Goal: Transaction & Acquisition: Purchase product/service

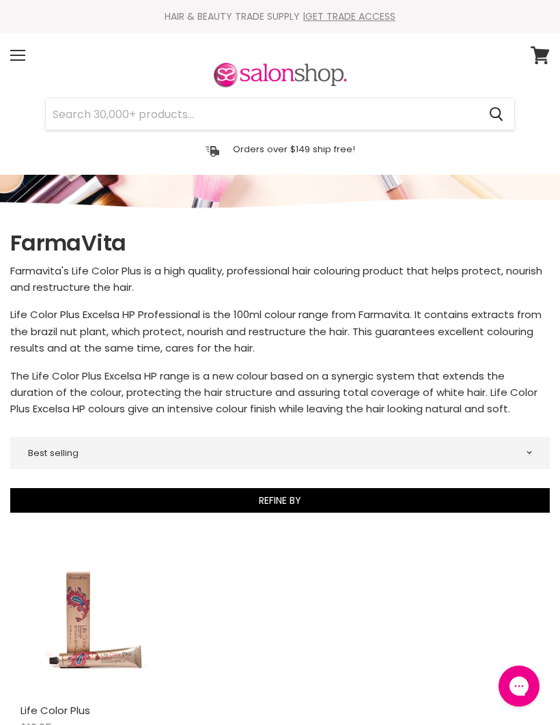
click at [23, 60] on span at bounding box center [17, 59] width 15 height 1
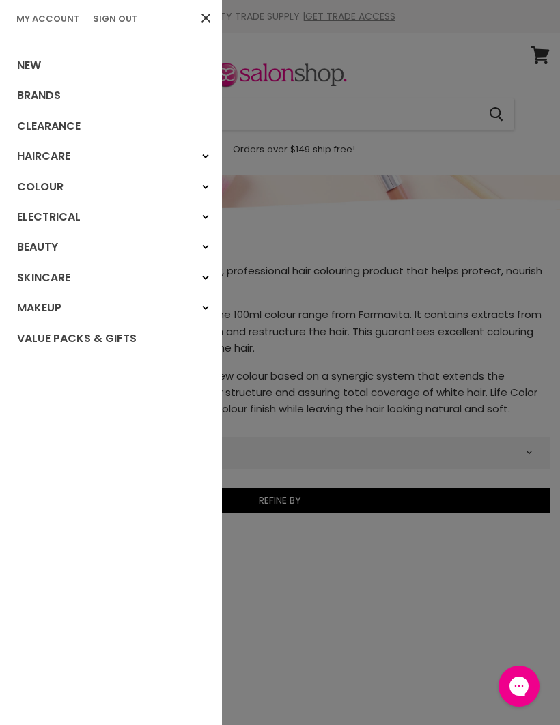
click at [63, 96] on link "Brands" at bounding box center [111, 96] width 222 height 30
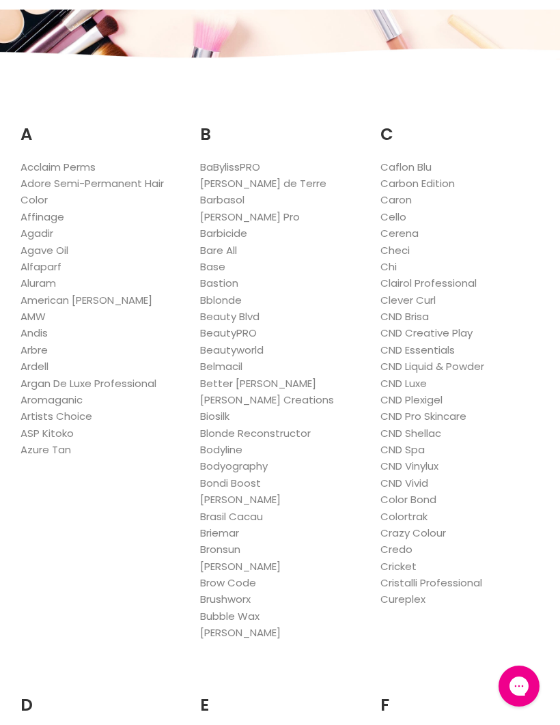
click at [411, 593] on link "Cureplex" at bounding box center [402, 599] width 45 height 14
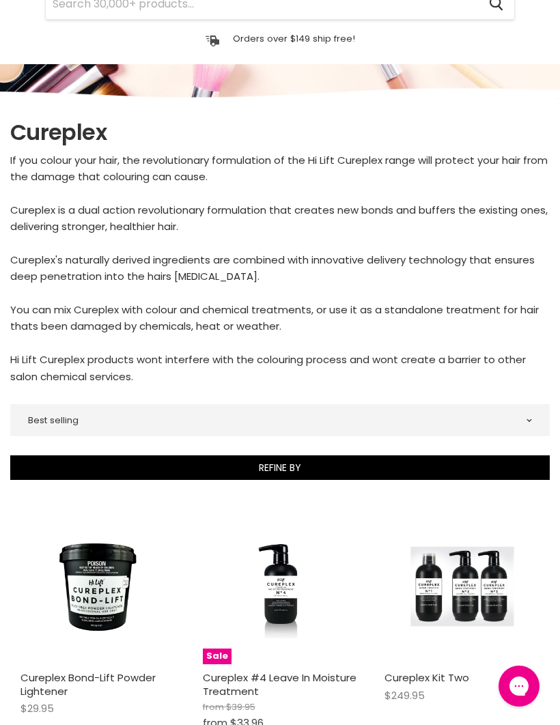
click at [106, 606] on img "Main content" at bounding box center [97, 586] width 103 height 155
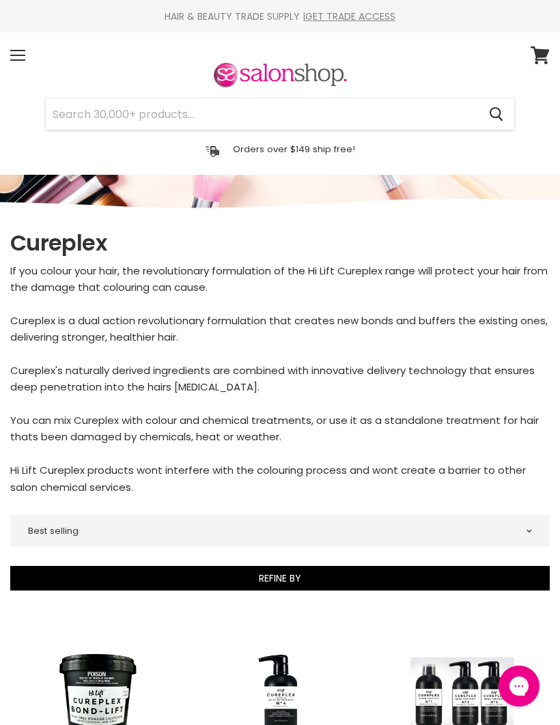
click at [20, 59] on span at bounding box center [17, 59] width 15 height 1
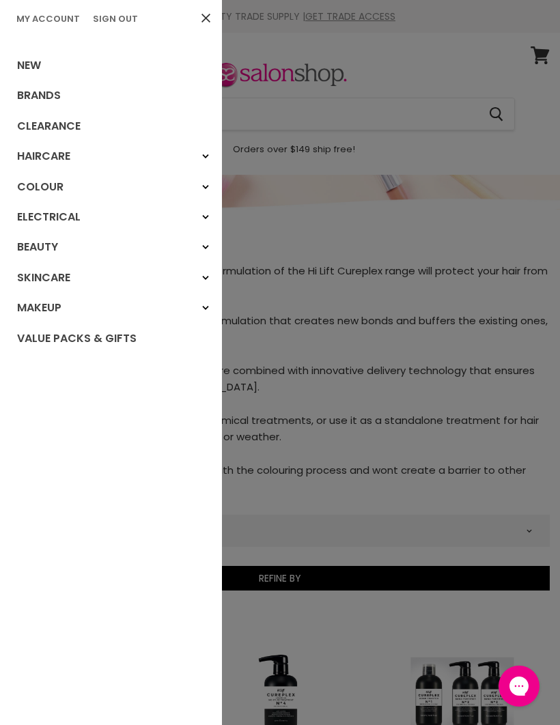
click at [374, 231] on div at bounding box center [280, 362] width 560 height 725
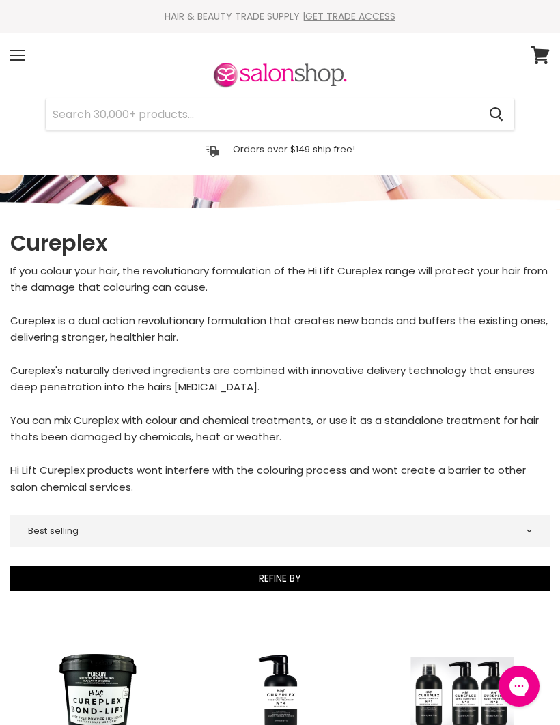
click at [27, 48] on div "Menu" at bounding box center [17, 55] width 29 height 31
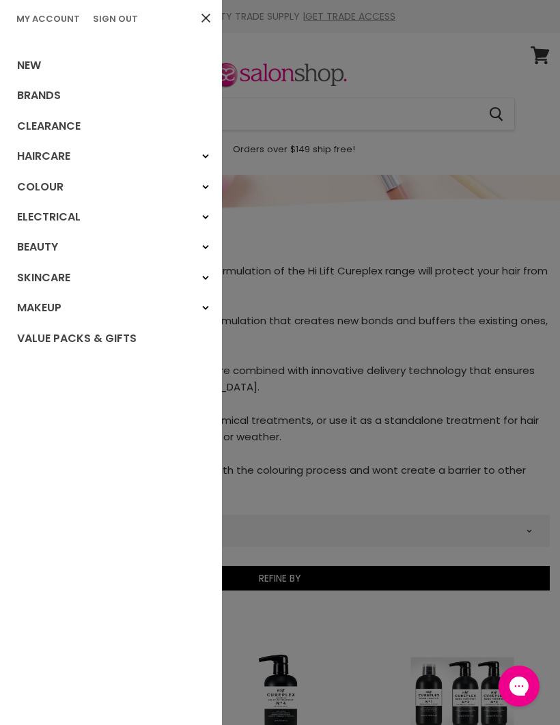
click at [60, 96] on link "Brands" at bounding box center [111, 96] width 222 height 30
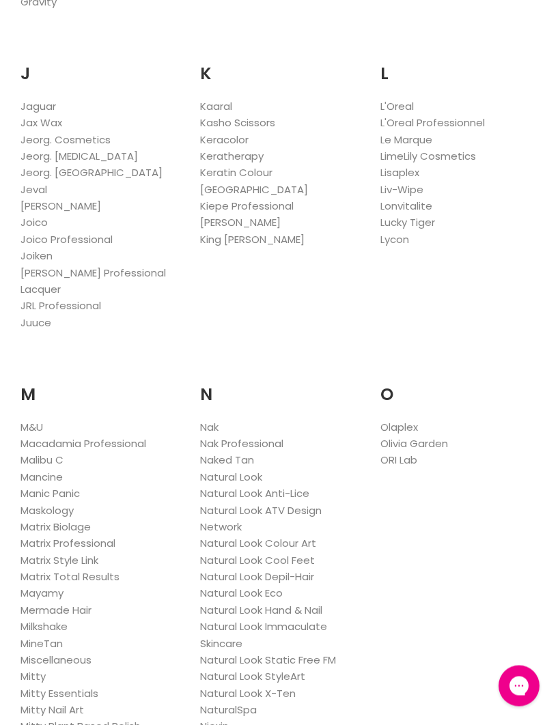
scroll to position [1388, 0]
click at [265, 436] on link "Nak Professional" at bounding box center [241, 443] width 83 height 14
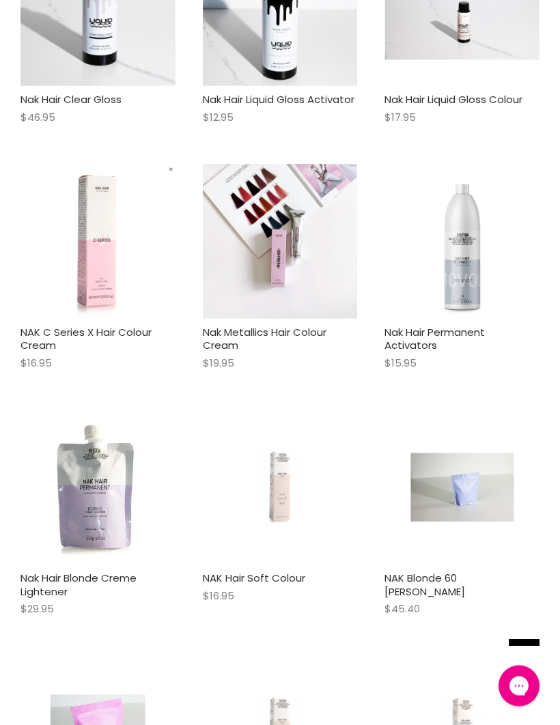
scroll to position [1516, 0]
click at [117, 503] on img "Main content" at bounding box center [97, 487] width 155 height 150
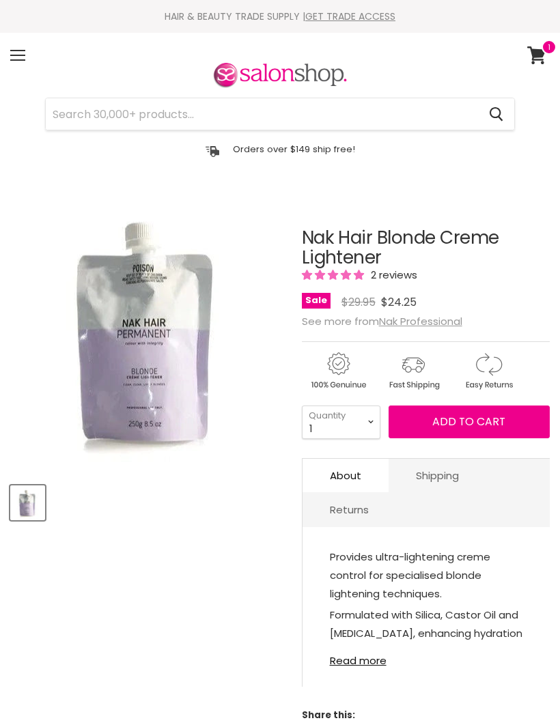
select select "2"
type input "2"
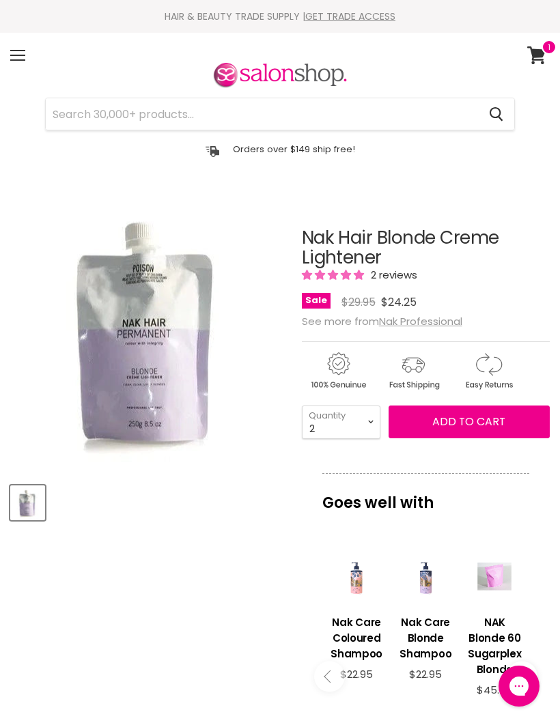
click at [463, 420] on span "Add to cart" at bounding box center [468, 422] width 73 height 16
click at [457, 420] on span "Add to cart" at bounding box center [468, 422] width 73 height 16
click at [203, 547] on article "Click or scroll to zoom Tap or pinch to zoom Nak Hair Blonde Creme Lightener 2 …" at bounding box center [279, 660] width 539 height 932
click at [537, 49] on icon at bounding box center [536, 55] width 18 height 18
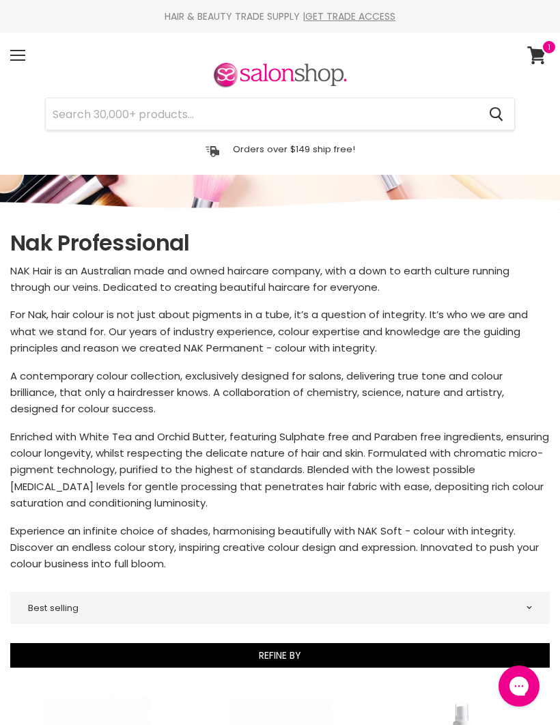
click at [13, 57] on div "Menu" at bounding box center [17, 55] width 29 height 31
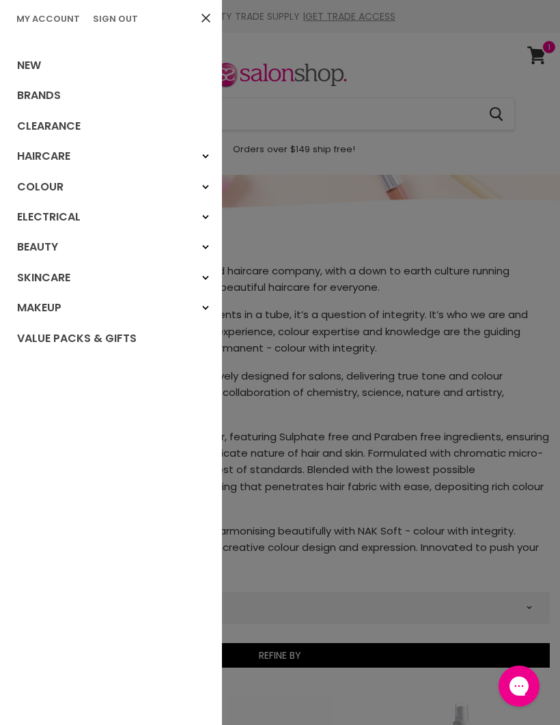
click at [41, 90] on link "Brands" at bounding box center [111, 96] width 222 height 30
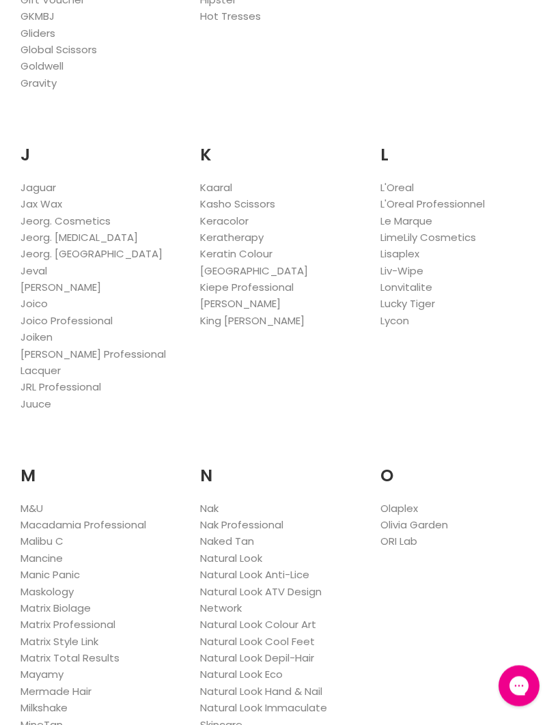
scroll to position [1307, 0]
click at [218, 501] on link "Nak" at bounding box center [209, 508] width 18 height 14
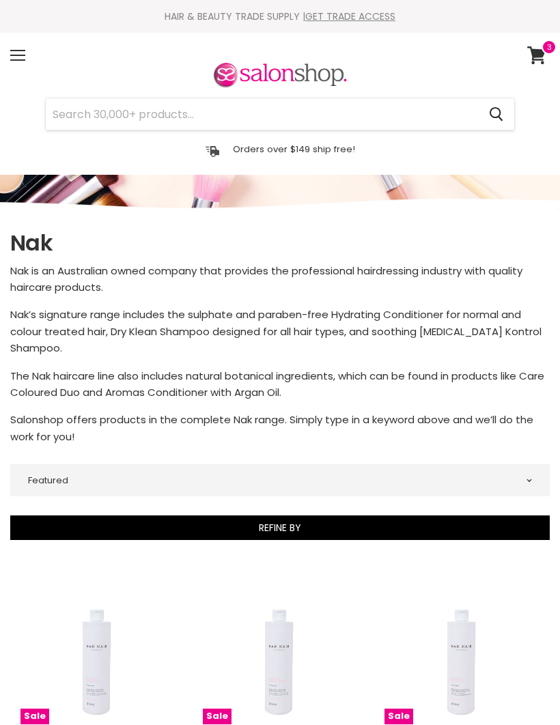
select select "manual"
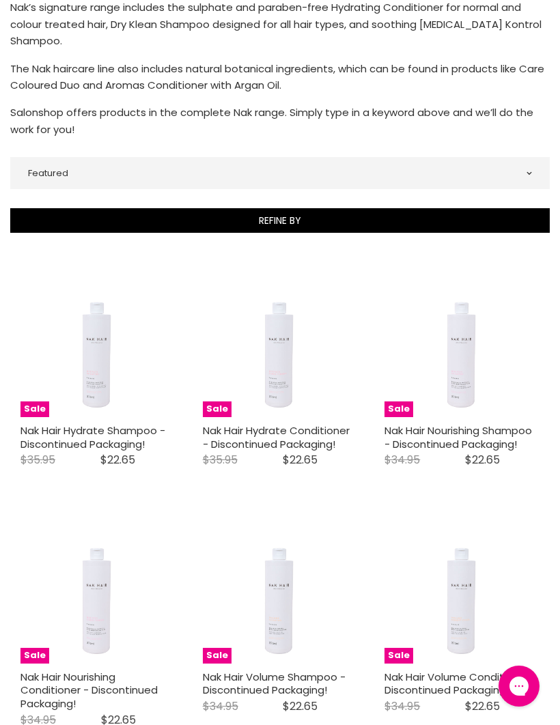
click at [480, 605] on img "Main content" at bounding box center [461, 586] width 103 height 155
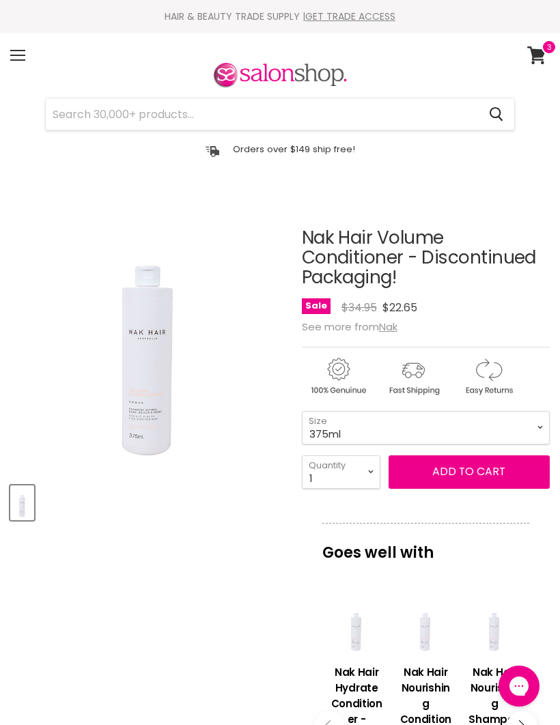
click at [89, 557] on article "Click or scroll to zoom Tap or pinch to zoom Nak Hair Volume Conditioner - Disc…" at bounding box center [279, 685] width 539 height 982
click at [539, 51] on icon at bounding box center [536, 55] width 18 height 18
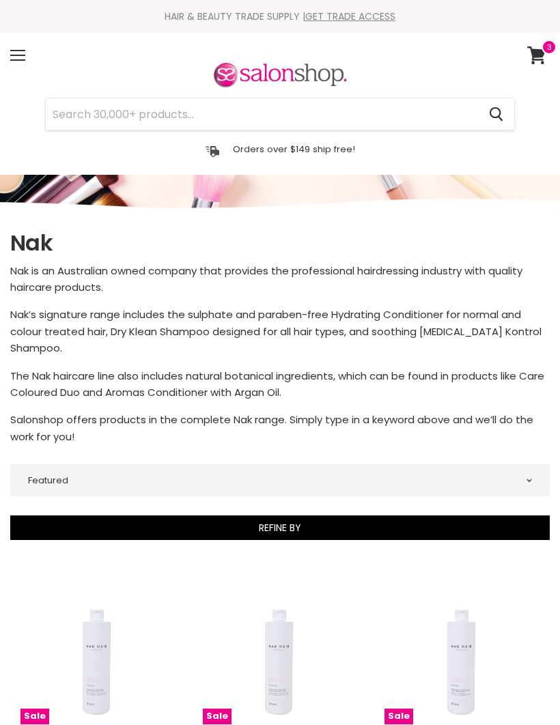
select select "manual"
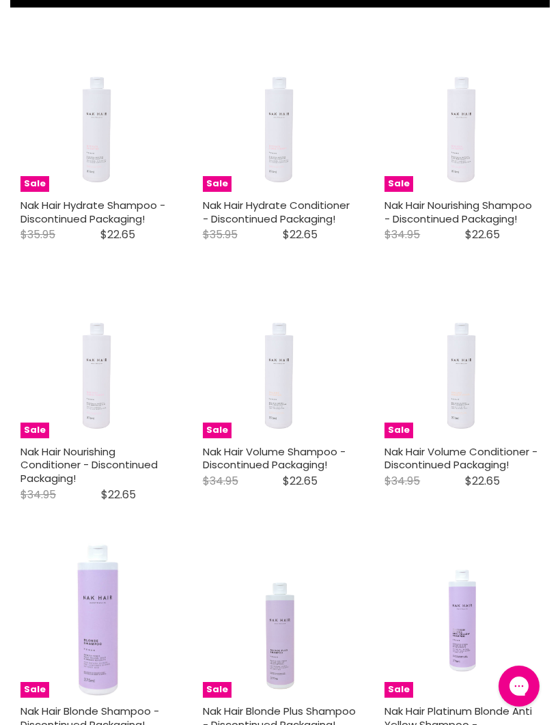
scroll to position [533, 0]
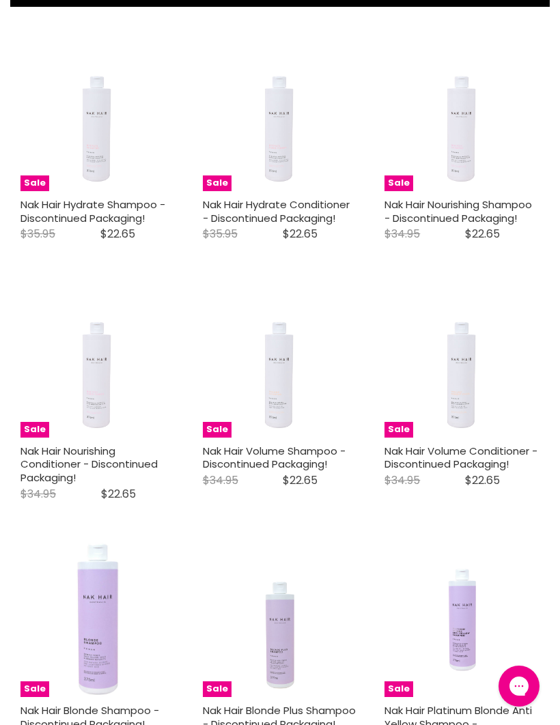
click at [100, 420] on img "Main content" at bounding box center [97, 360] width 103 height 155
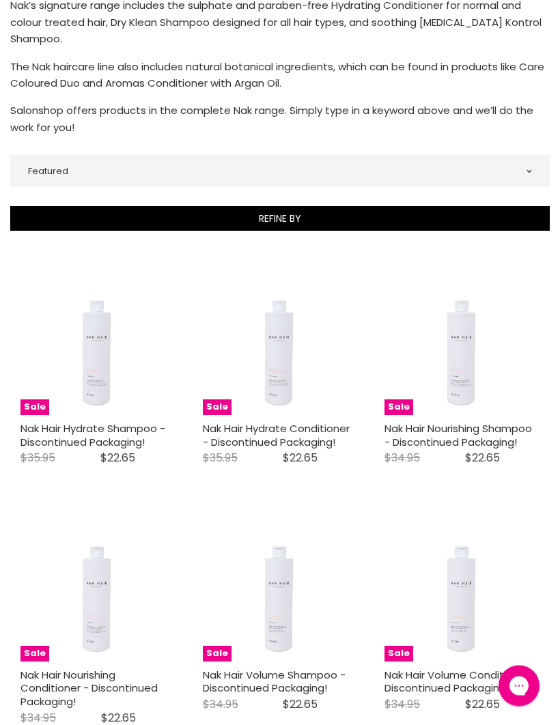
scroll to position [309, 0]
click at [465, 363] on img "Main content" at bounding box center [461, 337] width 103 height 155
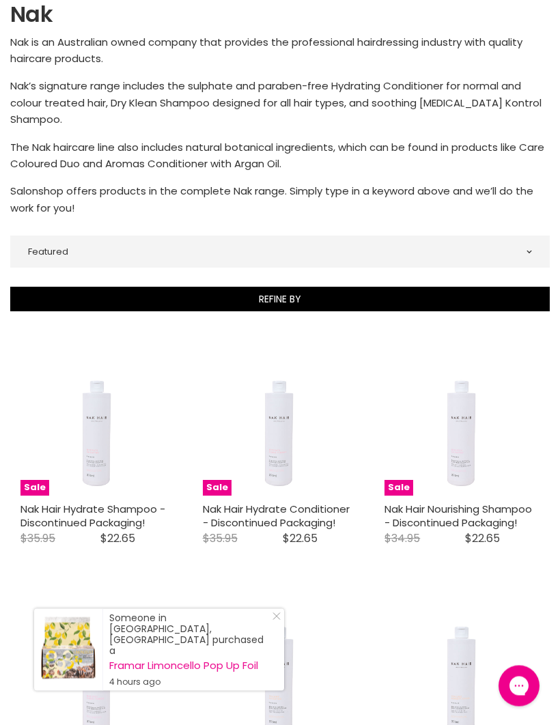
scroll to position [0, 0]
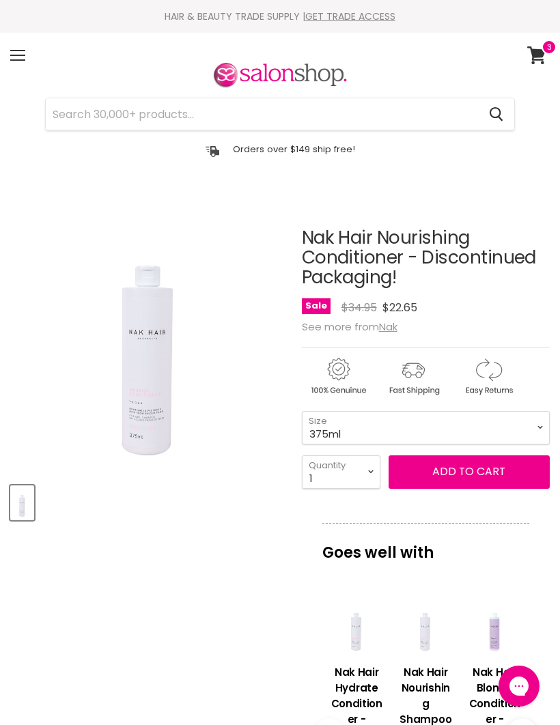
click at [208, 575] on article "Click or scroll to zoom Tap or pinch to zoom Nak Hair Nourishing Conditioner - …" at bounding box center [279, 693] width 539 height 998
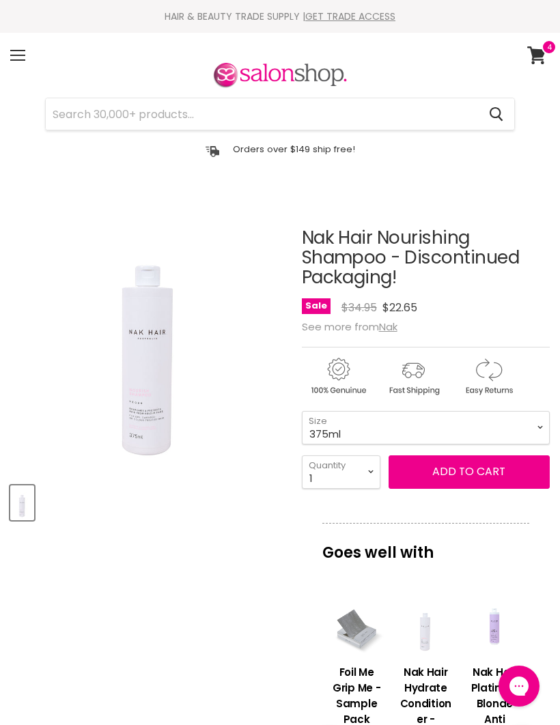
click at [203, 595] on article "Click or scroll to zoom Tap or pinch to zoom Nak Hair Nourishing Shampoo - Disc…" at bounding box center [279, 701] width 539 height 1014
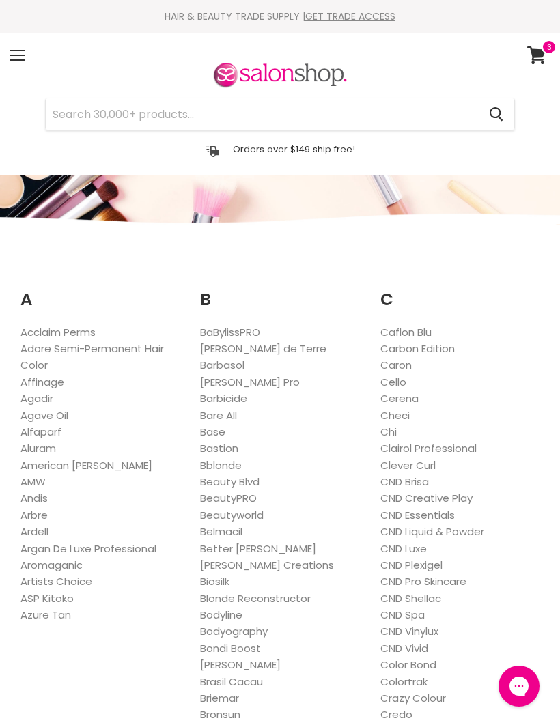
click at [534, 53] on icon at bounding box center [536, 55] width 18 height 18
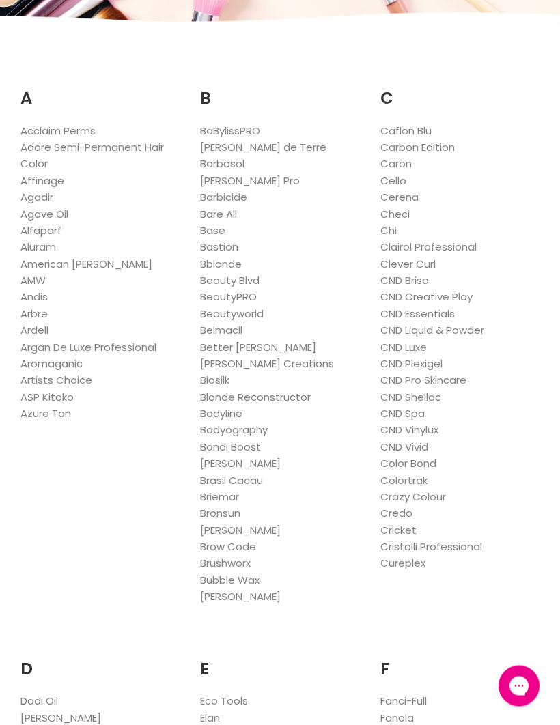
scroll to position [200, 0]
click at [420, 557] on link "Cureplex" at bounding box center [402, 564] width 45 height 14
